Goal: Task Accomplishment & Management: Manage account settings

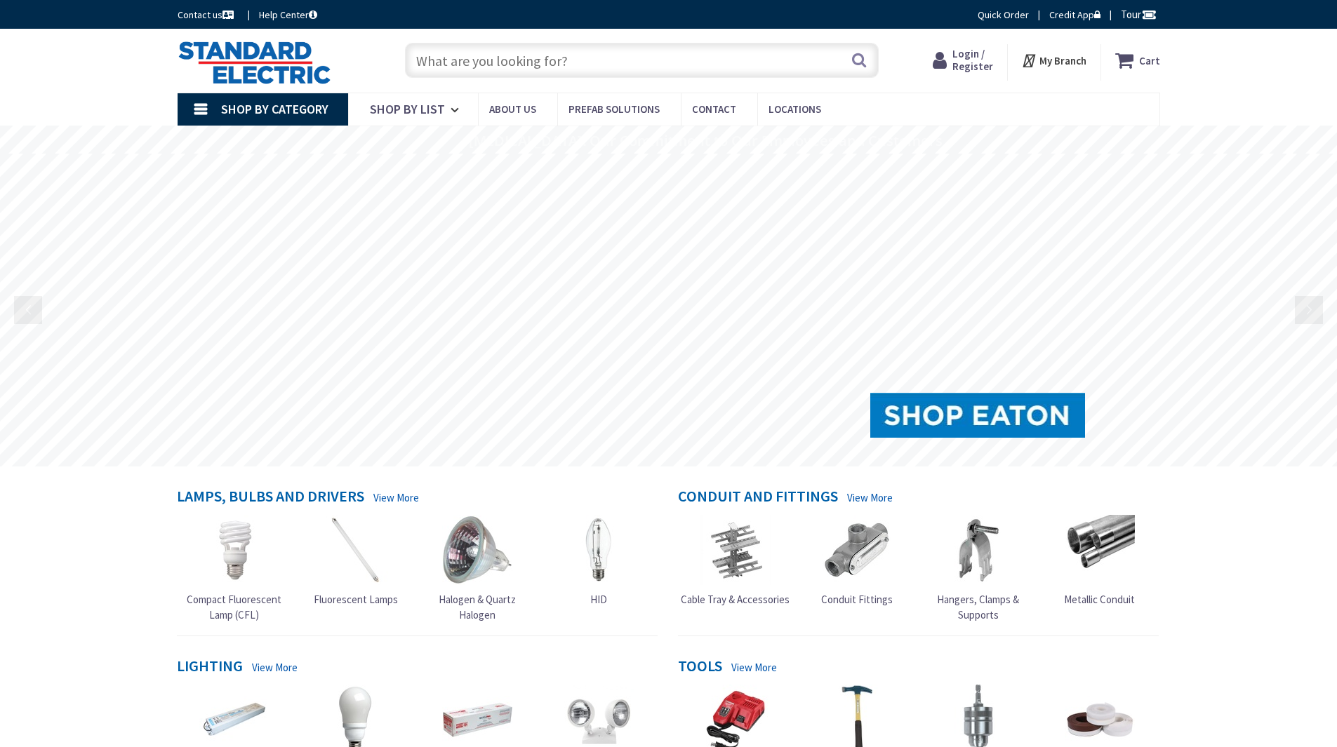
click at [740, 57] on input "text" at bounding box center [642, 60] width 474 height 35
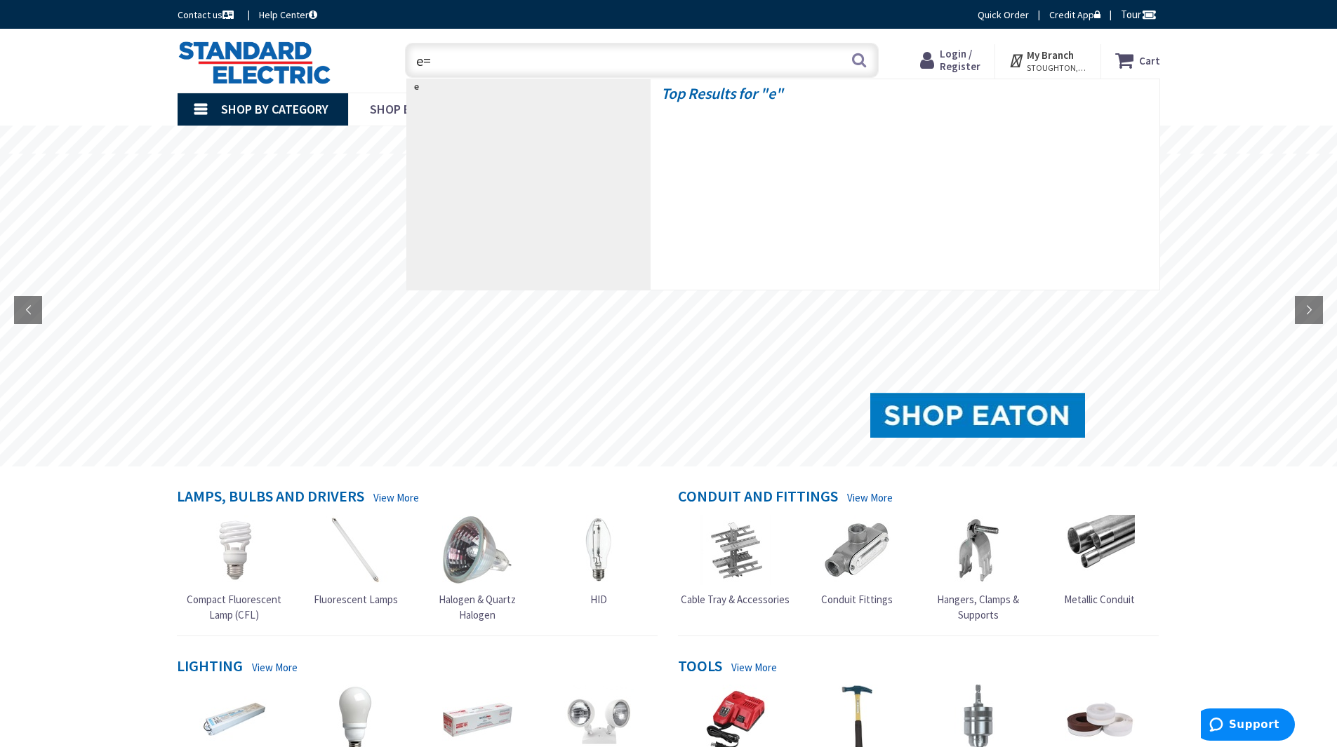
type input "e"
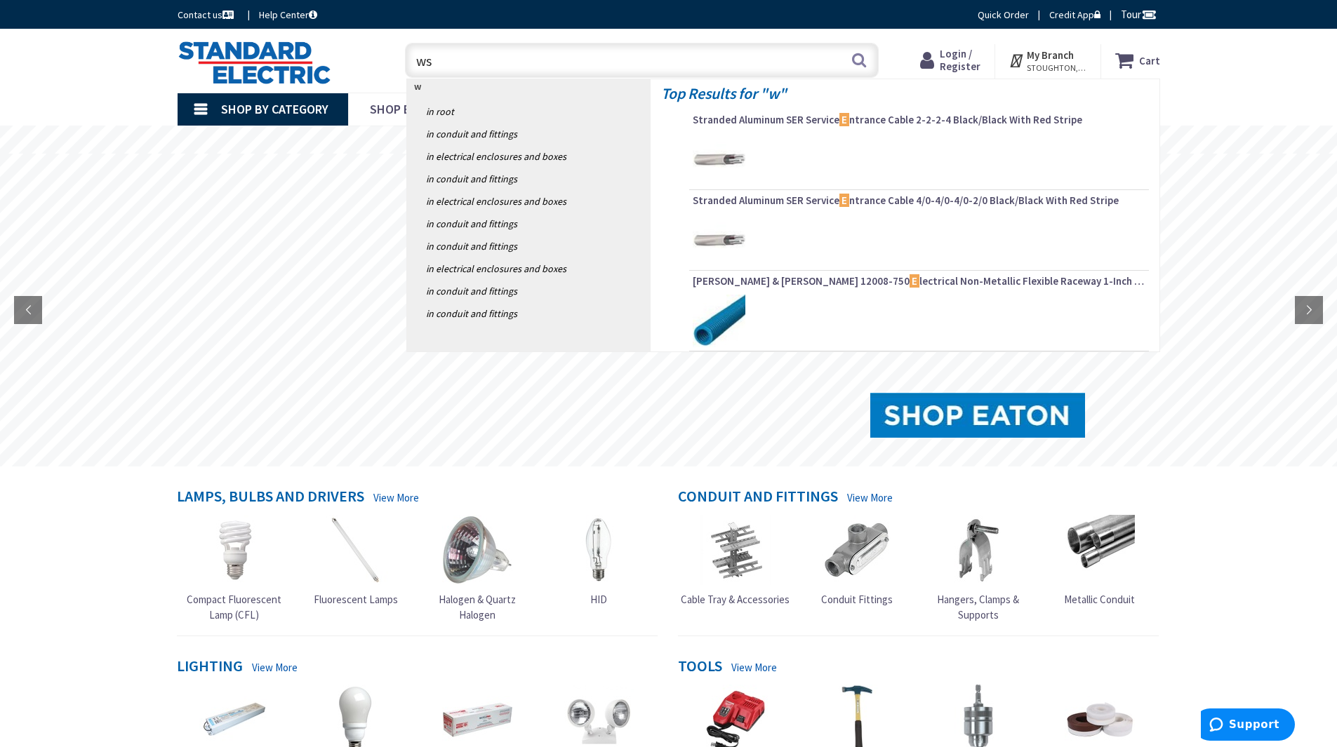
type input "wsx"
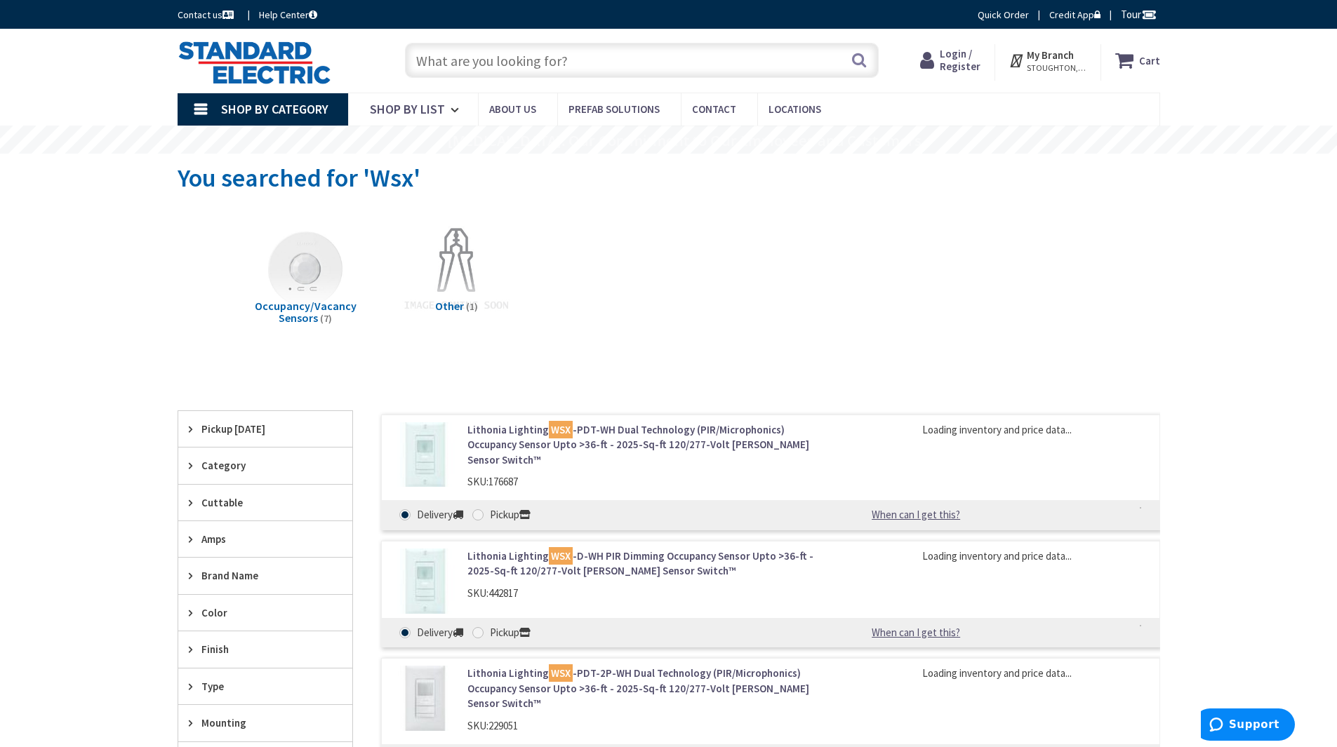
click at [940, 60] on icon at bounding box center [930, 60] width 20 height 25
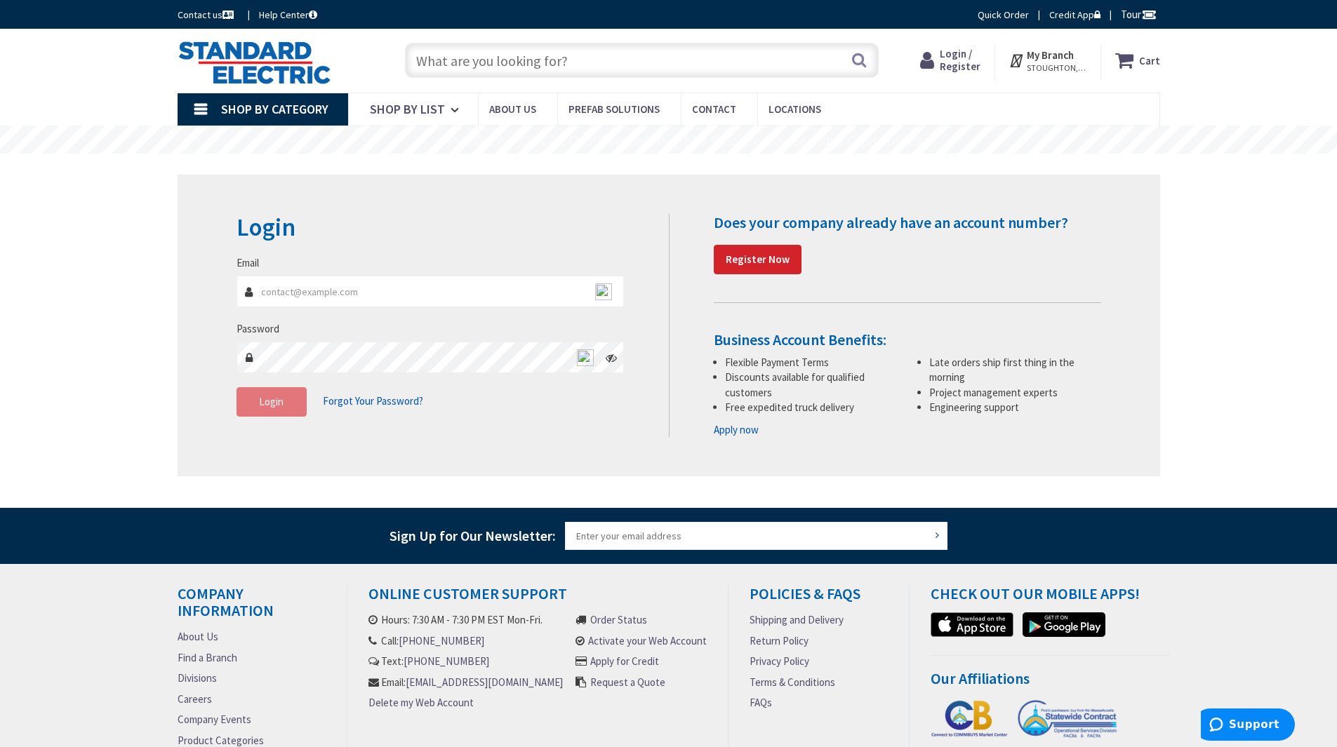
type input "peter@systemselectricalservices.com"
click at [279, 404] on span "Login" at bounding box center [271, 401] width 25 height 13
